Goal: Information Seeking & Learning: Learn about a topic

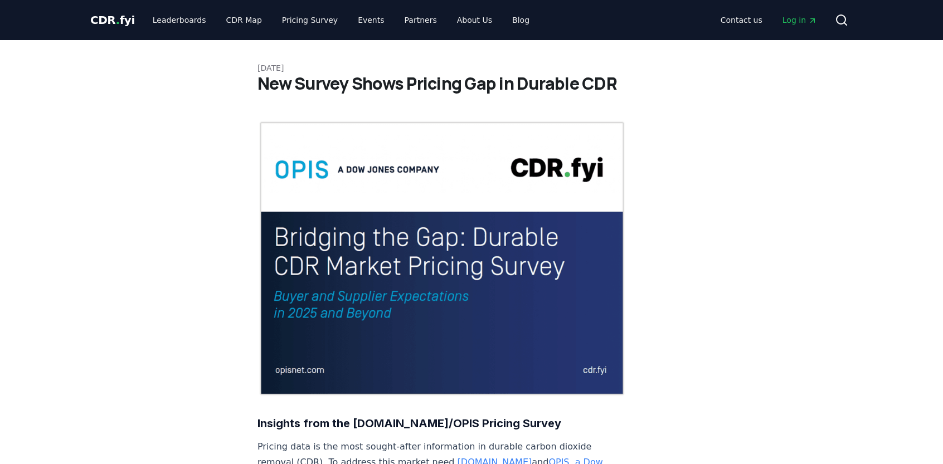
scroll to position [527, 0]
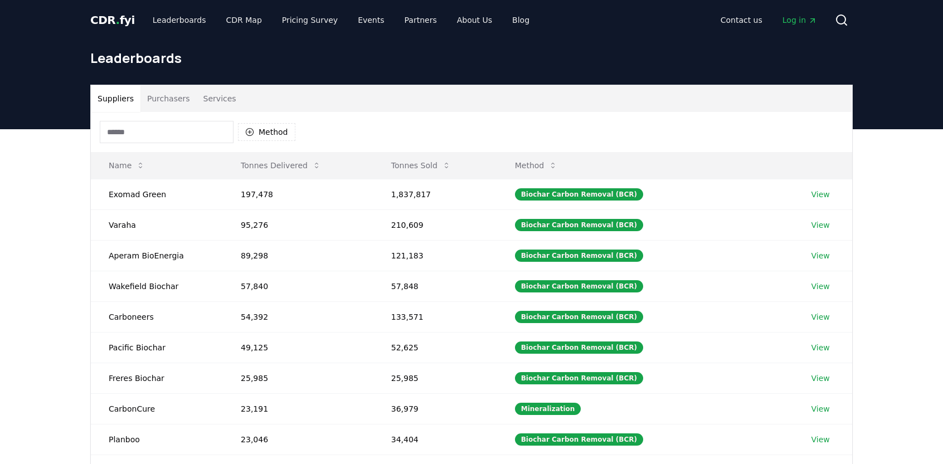
click at [154, 94] on button "Purchasers" at bounding box center [168, 98] width 56 height 27
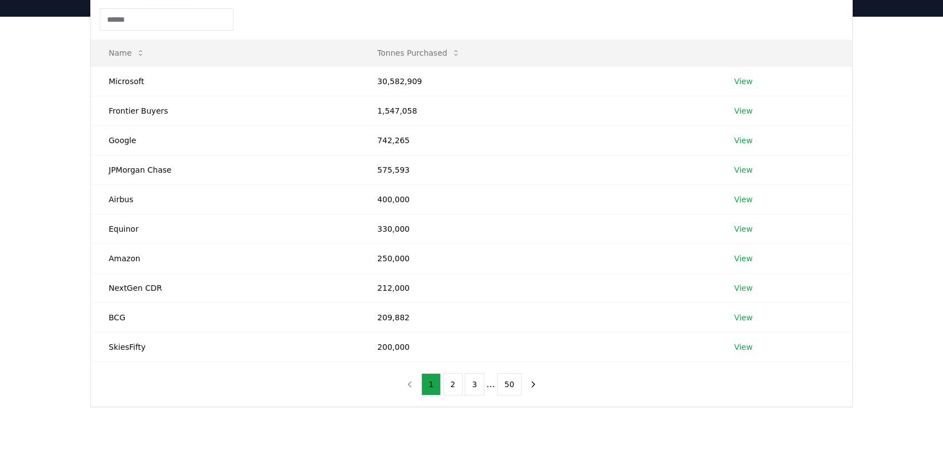
scroll to position [115, 0]
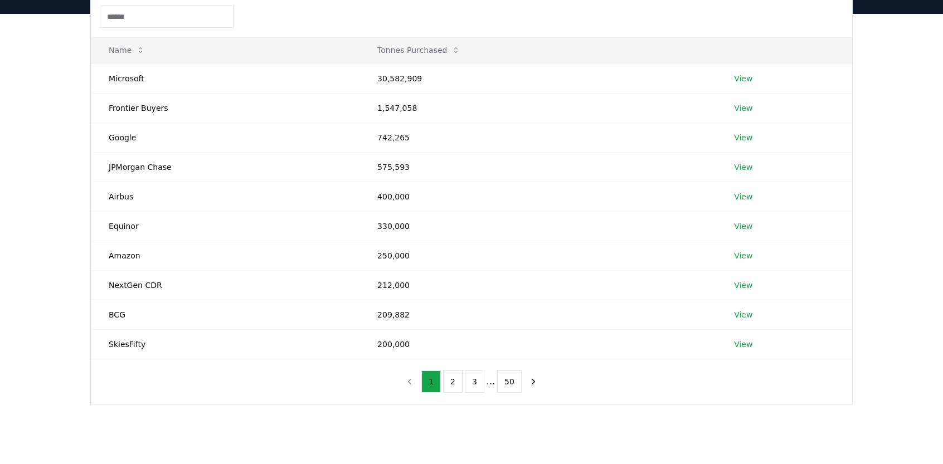
click at [461, 382] on button "2" at bounding box center [453, 382] width 20 height 22
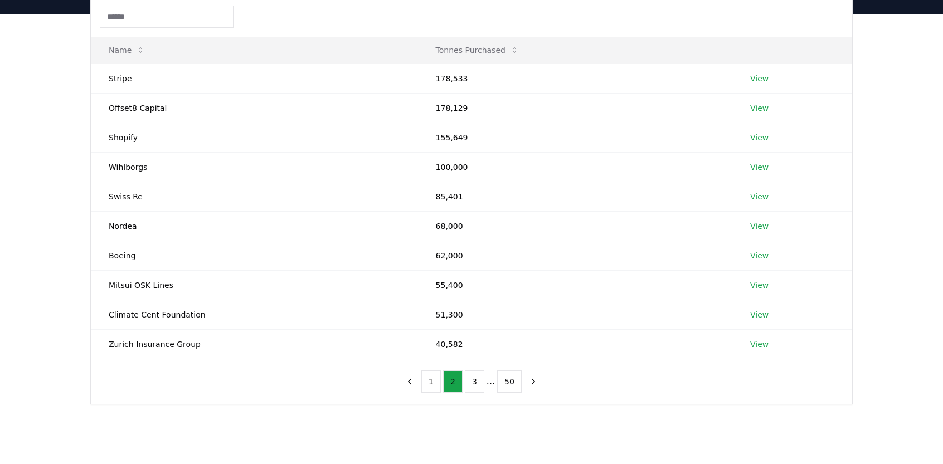
click at [432, 382] on button "1" at bounding box center [431, 382] width 20 height 22
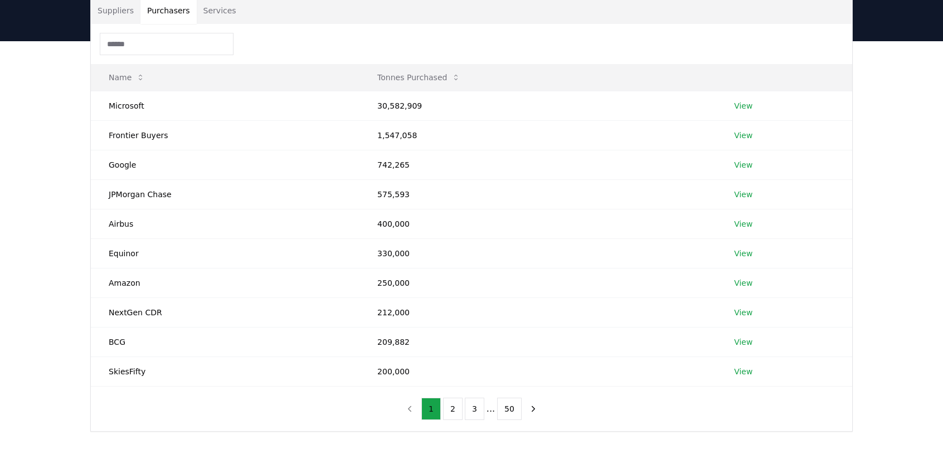
scroll to position [89, 0]
click at [457, 406] on button "2" at bounding box center [453, 408] width 20 height 22
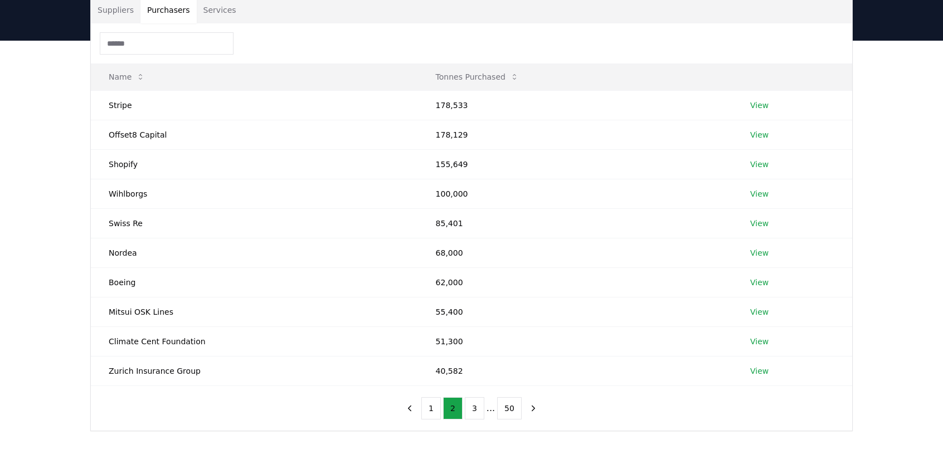
click at [477, 407] on button "3" at bounding box center [475, 408] width 20 height 22
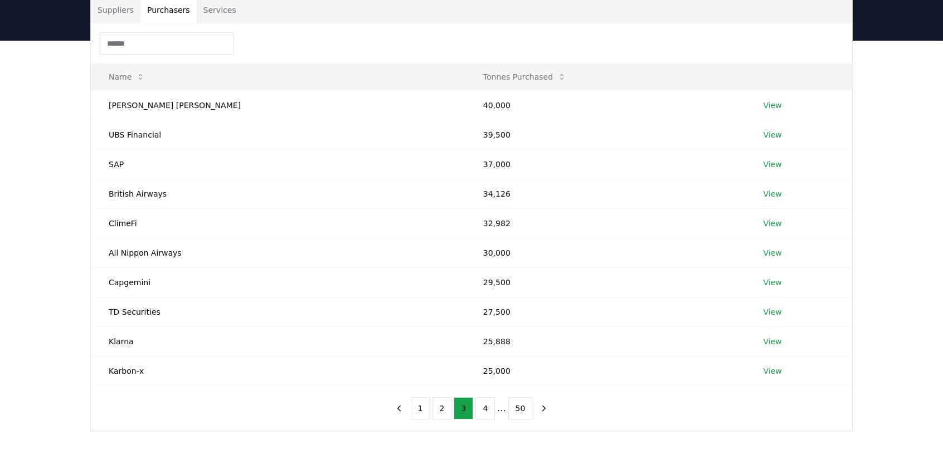
click at [485, 406] on button "4" at bounding box center [485, 408] width 20 height 22
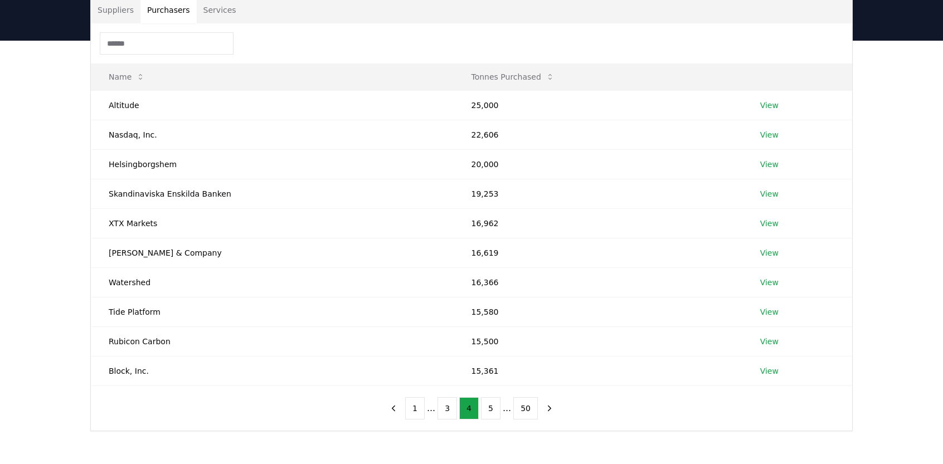
click at [398, 403] on icon "previous page" at bounding box center [393, 408] width 10 height 10
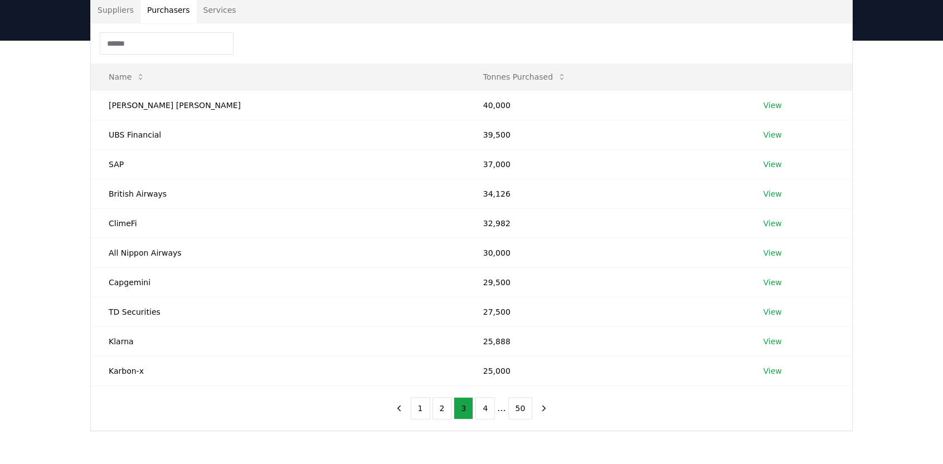
click at [444, 407] on button "2" at bounding box center [442, 408] width 20 height 22
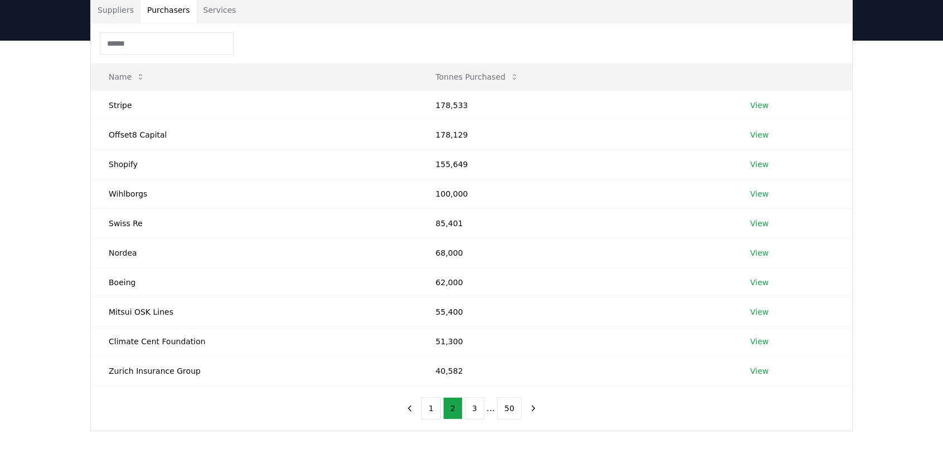
click at [478, 408] on button "3" at bounding box center [475, 408] width 20 height 22
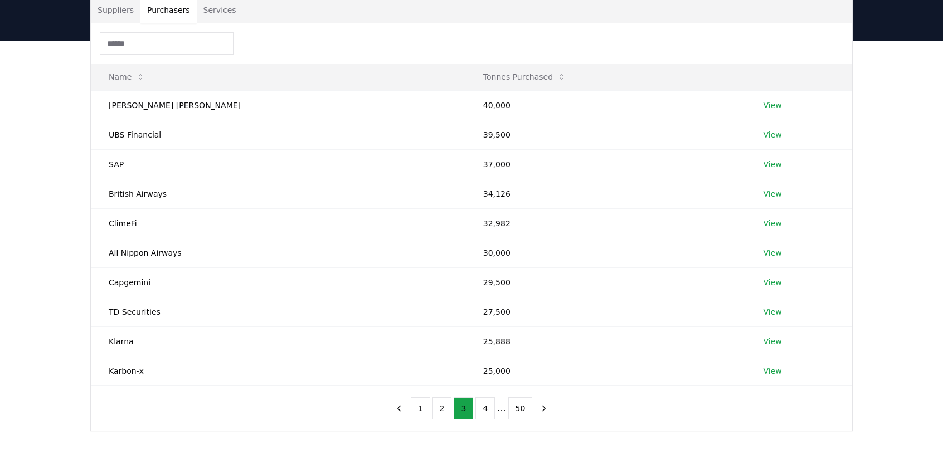
click at [484, 404] on button "4" at bounding box center [485, 408] width 20 height 22
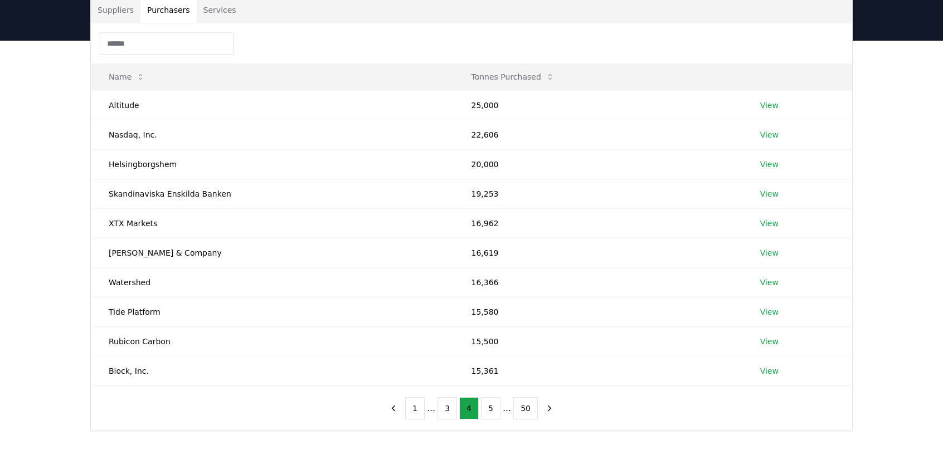
click at [493, 405] on button "5" at bounding box center [491, 408] width 20 height 22
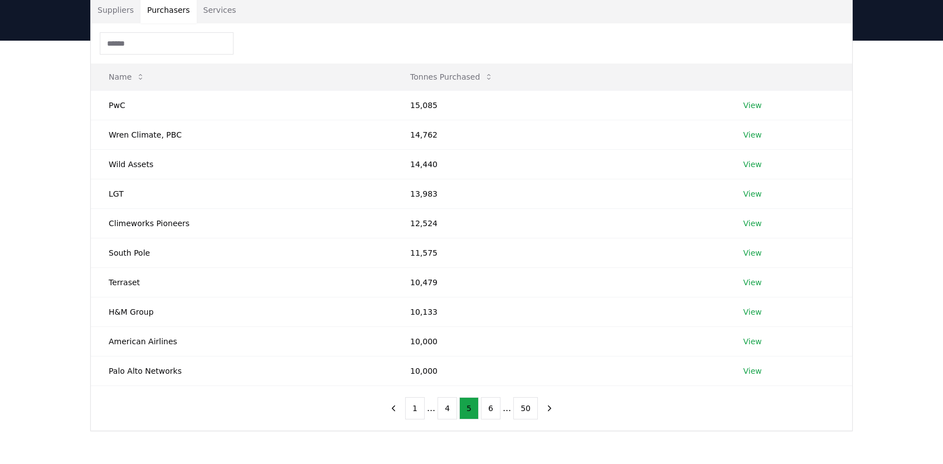
click at [483, 407] on button "6" at bounding box center [491, 408] width 20 height 22
